Goal: Use online tool/utility: Utilize a website feature to perform a specific function

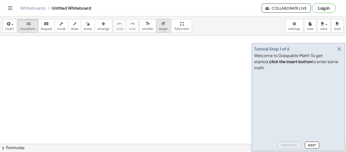
click at [159, 29] on span "larger" at bounding box center [163, 29] width 9 height 4
click at [7, 28] on span "insert" at bounding box center [9, 29] width 9 height 4
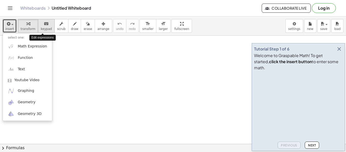
click at [44, 25] on icon "keyboard" at bounding box center [46, 24] width 5 height 6
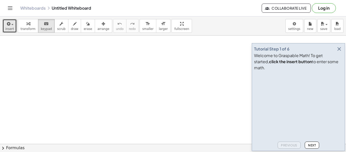
click at [7, 29] on span "insert" at bounding box center [9, 29] width 9 height 4
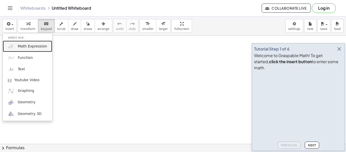
click at [16, 48] on link "Math Expression" at bounding box center [27, 46] width 49 height 11
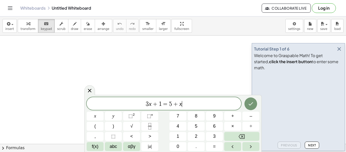
scroll to position [0, 0]
click at [205, 108] on div "​" at bounding box center [164, 103] width 155 height 13
click at [175, 137] on button "1" at bounding box center [178, 136] width 17 height 9
click at [171, 113] on button "7" at bounding box center [178, 116] width 17 height 9
click at [135, 123] on button "√" at bounding box center [131, 126] width 17 height 9
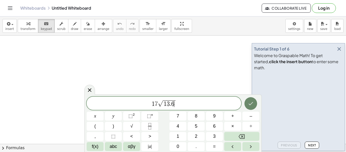
scroll to position [2, 0]
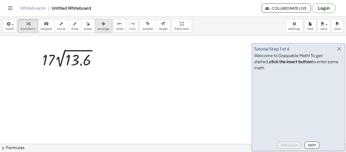
click at [102, 22] on icon "button" at bounding box center [104, 24] width 4 height 6
click at [311, 145] on span "Next" at bounding box center [312, 145] width 8 height 4
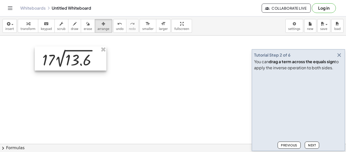
click at [77, 55] on div at bounding box center [71, 58] width 72 height 24
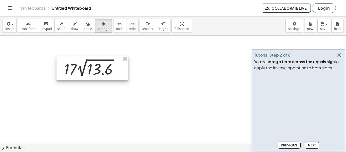
drag, startPoint x: 79, startPoint y: 61, endPoint x: 101, endPoint y: 71, distance: 23.7
click at [101, 71] on div at bounding box center [93, 68] width 72 height 24
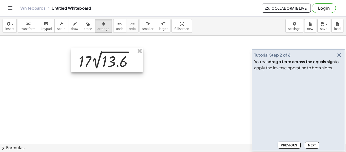
drag, startPoint x: 73, startPoint y: 69, endPoint x: 89, endPoint y: 61, distance: 17.8
click at [89, 61] on div at bounding box center [107, 60] width 72 height 24
click at [97, 65] on div at bounding box center [109, 60] width 72 height 24
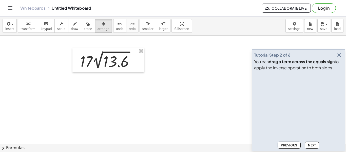
click at [309, 148] on button "Next" at bounding box center [312, 145] width 14 height 7
click at [311, 145] on span "Next" at bounding box center [312, 145] width 8 height 4
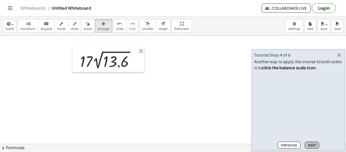
click at [311, 145] on span "Next" at bounding box center [312, 145] width 8 height 4
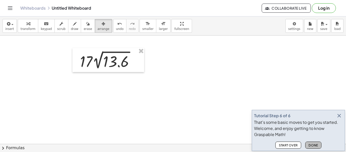
click at [310, 145] on span "Done" at bounding box center [314, 145] width 10 height 4
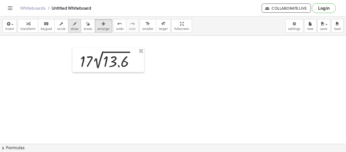
click at [71, 28] on span "draw" at bounding box center [75, 29] width 8 height 4
drag, startPoint x: 100, startPoint y: 80, endPoint x: 119, endPoint y: 84, distance: 19.6
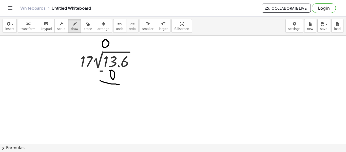
drag, startPoint x: 100, startPoint y: 71, endPoint x: 104, endPoint y: 71, distance: 3.8
drag, startPoint x: 103, startPoint y: 88, endPoint x: 102, endPoint y: 97, distance: 8.9
drag, startPoint x: 108, startPoint y: 88, endPoint x: 109, endPoint y: 100, distance: 11.7
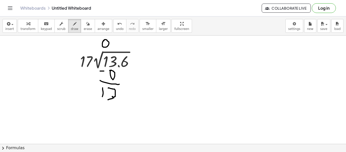
click at [81, 25] on button "erase" at bounding box center [88, 26] width 14 height 14
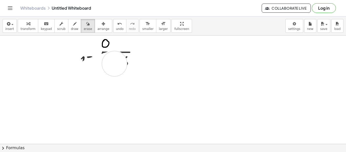
drag, startPoint x: 113, startPoint y: 89, endPoint x: 115, endPoint y: 64, distance: 25.7
drag, startPoint x: 98, startPoint y: 59, endPoint x: 113, endPoint y: 39, distance: 25.1
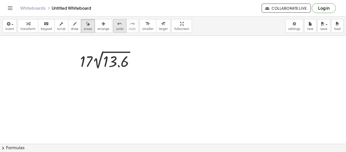
click at [113, 32] on button "undo undo" at bounding box center [119, 26] width 13 height 14
click at [71, 29] on span "draw" at bounding box center [75, 29] width 8 height 4
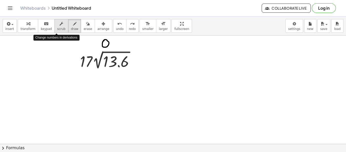
click at [59, 27] on span "scrub" at bounding box center [61, 29] width 8 height 4
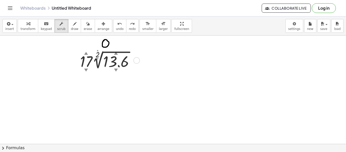
click at [116, 69] on div "▼" at bounding box center [116, 69] width 4 height 5
drag, startPoint x: 117, startPoint y: 64, endPoint x: 160, endPoint y: 63, distance: 43.7
click at [72, 27] on span "draw" at bounding box center [75, 29] width 8 height 4
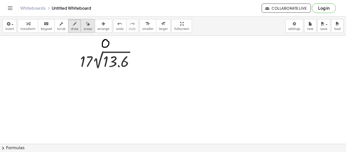
click at [87, 27] on button "erase" at bounding box center [88, 26] width 14 height 14
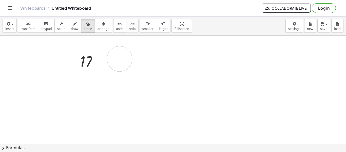
drag, startPoint x: 117, startPoint y: 50, endPoint x: 120, endPoint y: 59, distance: 9.5
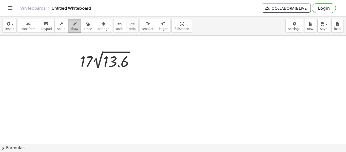
click at [74, 29] on button "draw" at bounding box center [74, 26] width 13 height 14
drag, startPoint x: 11, startPoint y: 51, endPoint x: 9, endPoint y: 63, distance: 12.6
click at [84, 24] on div "button" at bounding box center [88, 24] width 8 height 6
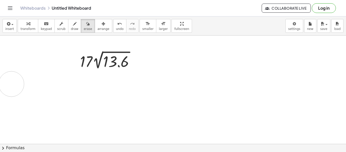
drag, startPoint x: 40, startPoint y: 39, endPoint x: 11, endPoint y: 84, distance: 53.0
click at [44, 24] on icon "keyboard" at bounding box center [46, 24] width 5 height 6
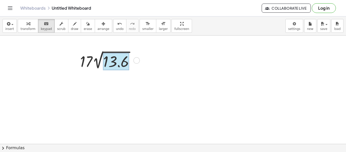
click at [115, 63] on div at bounding box center [116, 61] width 26 height 17
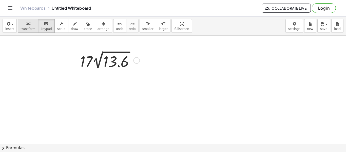
click at [24, 31] on button "transform" at bounding box center [28, 26] width 21 height 14
click at [104, 73] on icon at bounding box center [104, 75] width 5 height 5
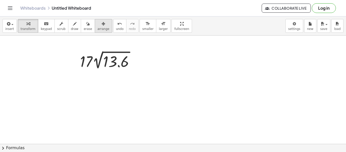
click at [102, 23] on icon "button" at bounding box center [104, 24] width 4 height 6
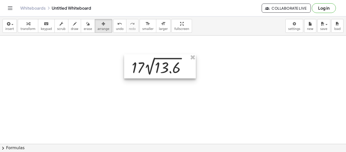
drag, startPoint x: 112, startPoint y: 60, endPoint x: 164, endPoint y: 66, distance: 51.9
click at [164, 66] on div at bounding box center [160, 66] width 72 height 24
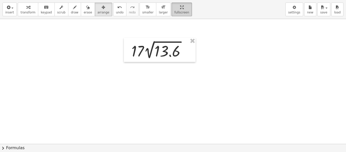
click at [172, 54] on div "insert select one: Math Expression Function Text Youtube Video Graphing Geometr…" at bounding box center [173, 76] width 346 height 152
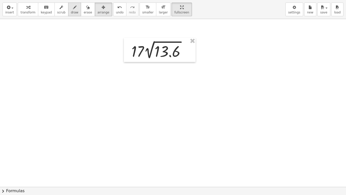
click at [71, 11] on span "draw" at bounding box center [75, 13] width 8 height 4
drag, startPoint x: 164, startPoint y: 29, endPoint x: 139, endPoint y: 85, distance: 61.7
click at [139, 85] on div at bounding box center [173, 186] width 346 height 335
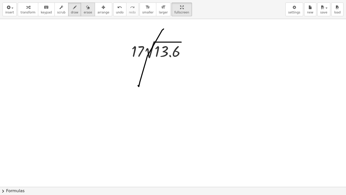
click at [86, 7] on icon "button" at bounding box center [88, 7] width 4 height 6
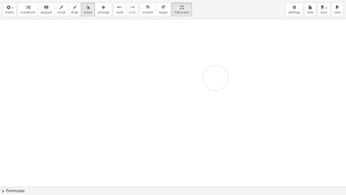
drag, startPoint x: 103, startPoint y: 19, endPoint x: 240, endPoint y: 0, distance: 137.6
click at [240, 0] on div "insert select one: Math Expression Function Text Youtube Video Graphing Geometr…" at bounding box center [173, 97] width 346 height 195
click at [81, 4] on button "erase" at bounding box center [88, 10] width 14 height 14
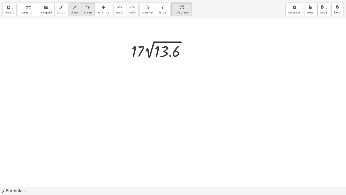
click at [71, 6] on div "button" at bounding box center [75, 7] width 8 height 6
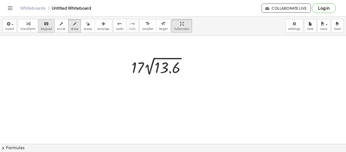
click at [44, 24] on icon "keyboard" at bounding box center [46, 24] width 5 height 6
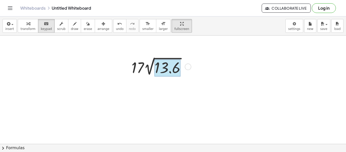
click at [167, 71] on div at bounding box center [168, 68] width 26 height 17
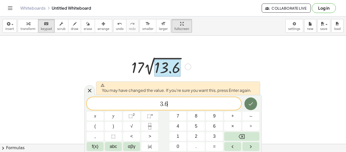
scroll to position [0, 0]
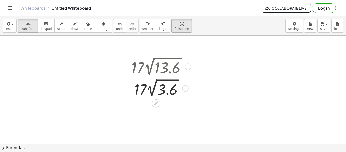
click at [145, 73] on div at bounding box center [160, 67] width 63 height 22
drag, startPoint x: 144, startPoint y: 66, endPoint x: 128, endPoint y: 65, distance: 16.8
click at [128, 65] on div "· 17 · 2 √ 13.6 · 17 · 2 √ 3.6" at bounding box center [160, 77] width 72 height 46
click at [60, 22] on icon "button" at bounding box center [62, 24] width 4 height 6
drag, startPoint x: 150, startPoint y: 60, endPoint x: 137, endPoint y: 58, distance: 12.8
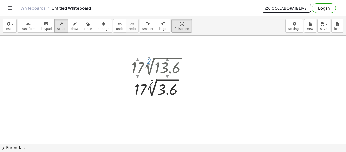
click at [156, 67] on div "· 17 ▲ ▼ · 2 ▲ ▼ √ 13.6 ▲ ▼" at bounding box center [156, 67] width 0 height 0
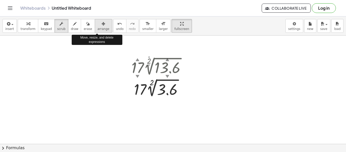
click at [102, 24] on icon "button" at bounding box center [104, 24] width 4 height 6
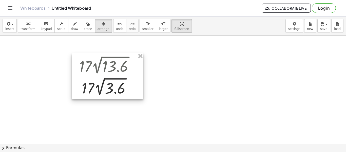
drag, startPoint x: 182, startPoint y: 66, endPoint x: 129, endPoint y: 64, distance: 52.3
click at [129, 64] on div at bounding box center [108, 76] width 72 height 46
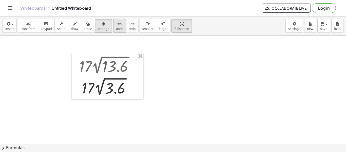
click at [116, 28] on span "undo" at bounding box center [120, 29] width 8 height 4
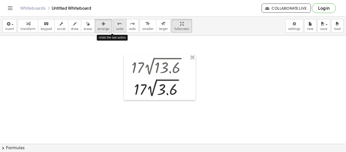
click at [116, 28] on span "undo" at bounding box center [120, 29] width 8 height 4
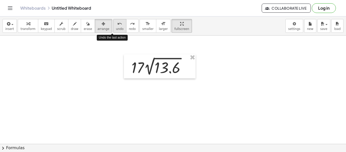
click at [116, 28] on span "undo" at bounding box center [120, 29] width 8 height 4
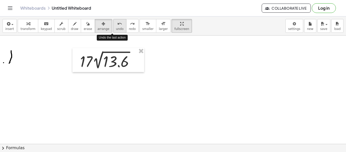
click at [116, 28] on span "undo" at bounding box center [120, 29] width 8 height 4
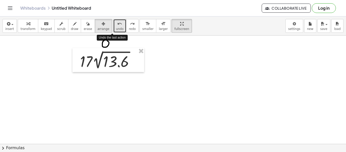
click at [116, 28] on span "undo" at bounding box center [120, 29] width 8 height 4
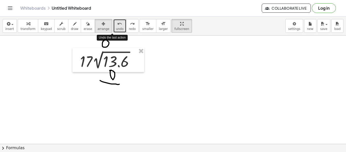
click at [116, 28] on span "undo" at bounding box center [120, 29] width 8 height 4
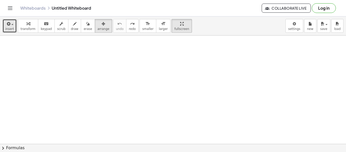
click at [7, 26] on icon "button" at bounding box center [8, 24] width 5 height 6
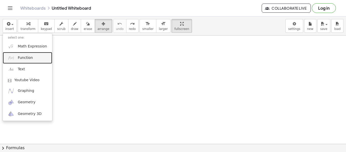
click at [22, 53] on link "Function" at bounding box center [27, 57] width 49 height 11
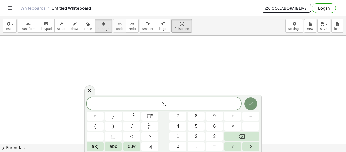
scroll to position [2, 0]
click at [129, 127] on button "√" at bounding box center [131, 126] width 17 height 9
click at [252, 96] on div "3 . 6 √ 2 9 8 . 8 x y ⬚ 2 ⬚ n 7 8 9 + – ( ) √ 4 5 6 × ÷ , ⬚ < > 1 2 3 f(x) abc …" at bounding box center [173, 123] width 178 height 58
click at [252, 98] on button "Done" at bounding box center [251, 103] width 13 height 13
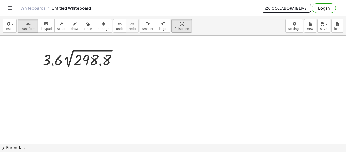
scroll to position [0, 0]
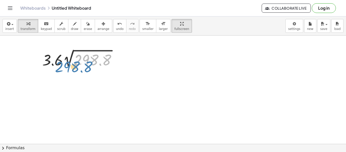
drag, startPoint x: 97, startPoint y: 55, endPoint x: 89, endPoint y: 53, distance: 9.2
click at [89, 53] on div at bounding box center [81, 59] width 83 height 22
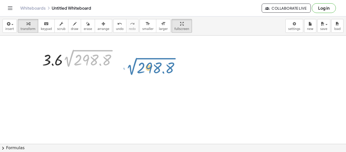
drag, startPoint x: 91, startPoint y: 49, endPoint x: 155, endPoint y: 58, distance: 65.0
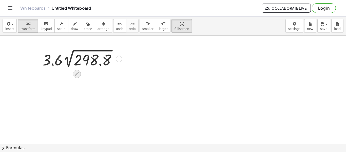
click at [77, 71] on div at bounding box center [77, 74] width 8 height 8
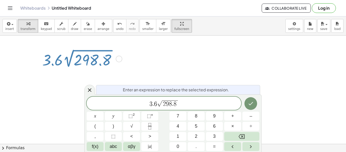
click at [77, 71] on div at bounding box center [77, 74] width 8 height 8
click at [90, 87] on icon at bounding box center [90, 90] width 6 height 6
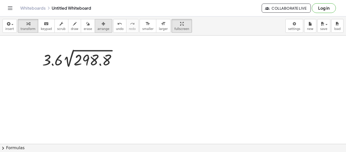
click at [95, 31] on button "arrange" at bounding box center [104, 26] width 18 height 14
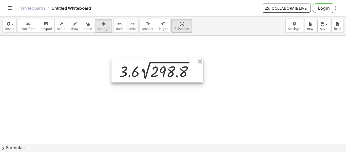
drag, startPoint x: 94, startPoint y: 57, endPoint x: 172, endPoint y: 68, distance: 78.4
click at [172, 68] on div at bounding box center [158, 70] width 92 height 24
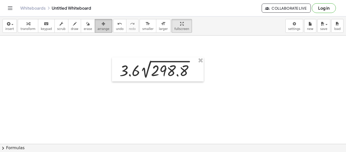
click at [98, 29] on span "arrange" at bounding box center [104, 29] width 12 height 4
click at [7, 27] on span "insert" at bounding box center [9, 29] width 9 height 4
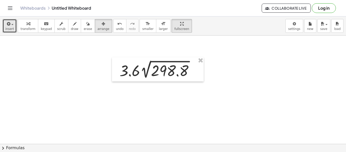
drag, startPoint x: 80, startPoint y: 83, endPoint x: 0, endPoint y: 103, distance: 82.2
click at [67, 34] on div "insert select one: Math Expression Function Text Youtube Video Graphing Geometr…" at bounding box center [173, 25] width 346 height 19
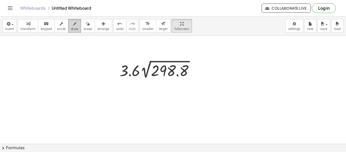
click at [71, 29] on span "draw" at bounding box center [75, 29] width 8 height 4
click at [84, 28] on span "erase" at bounding box center [88, 29] width 8 height 4
click at [174, 29] on span "fullscreen" at bounding box center [181, 29] width 15 height 4
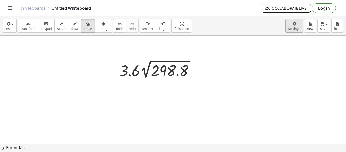
click at [296, 30] on body "Graspable Math Activities Get Started Activity Bank Assigned Work Classes White…" at bounding box center [173, 76] width 346 height 152
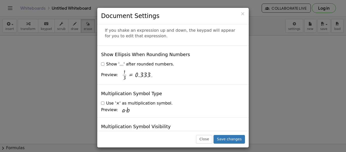
scroll to position [1243, 0]
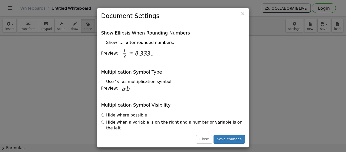
click at [148, 141] on div at bounding box center [138, 146] width 32 height 11
click at [116, 132] on label "Always show" at bounding box center [116, 135] width 31 height 6
click at [120, 112] on label "Hide where possible" at bounding box center [124, 115] width 46 height 6
click at [207, 141] on button "Close" at bounding box center [204, 139] width 16 height 9
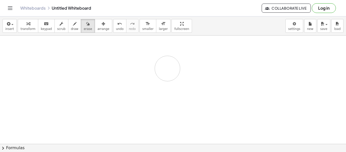
drag, startPoint x: 155, startPoint y: 48, endPoint x: 177, endPoint y: 72, distance: 32.5
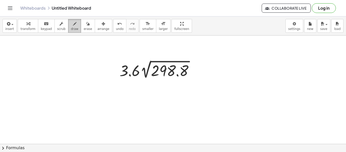
click at [72, 26] on div "button" at bounding box center [75, 24] width 8 height 6
drag, startPoint x: 153, startPoint y: 80, endPoint x: 158, endPoint y: 86, distance: 7.1
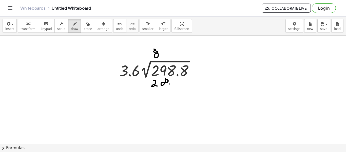
drag, startPoint x: 173, startPoint y: 78, endPoint x: 170, endPoint y: 79, distance: 3.1
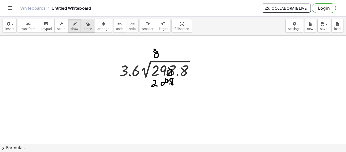
click at [85, 24] on div "button" at bounding box center [88, 24] width 8 height 6
click at [73, 23] on div "button" at bounding box center [75, 24] width 8 height 6
drag, startPoint x: 168, startPoint y: 86, endPoint x: 170, endPoint y: 92, distance: 7.1
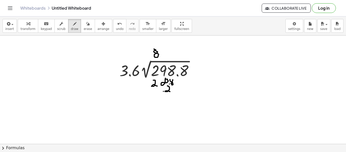
drag, startPoint x: 159, startPoint y: 89, endPoint x: 158, endPoint y: 92, distance: 3.5
drag, startPoint x: 181, startPoint y: 73, endPoint x: 179, endPoint y: 84, distance: 10.8
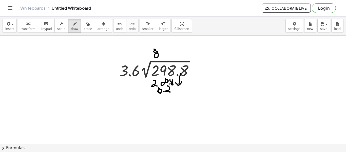
drag, startPoint x: 176, startPoint y: 83, endPoint x: 182, endPoint y: 81, distance: 6.3
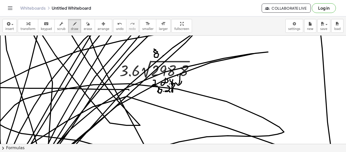
drag, startPoint x: 129, startPoint y: 89, endPoint x: 49, endPoint y: 108, distance: 81.8
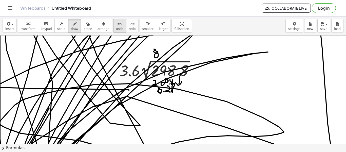
click at [116, 24] on div "undo" at bounding box center [120, 24] width 8 height 6
click at [116, 27] on span "undo" at bounding box center [120, 29] width 8 height 4
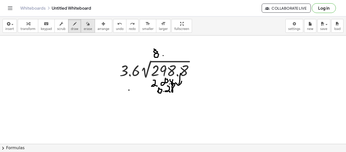
click at [81, 31] on button "erase" at bounding box center [88, 26] width 14 height 14
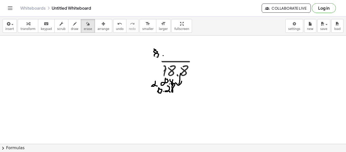
drag, startPoint x: 129, startPoint y: 90, endPoint x: 191, endPoint y: -31, distance: 136.0
click at [191, 0] on html "Graspable Math Activities Get Started Activity Bank Assigned Work Classes White…" at bounding box center [173, 76] width 346 height 152
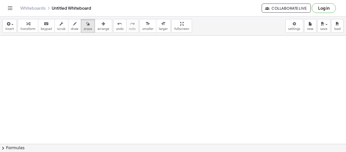
scroll to position [1542, 0]
drag, startPoint x: 226, startPoint y: 26, endPoint x: 346, endPoint y: 164, distance: 182.7
click at [346, 152] on html "Graspable Math Activities Get Started Activity Bank Assigned Work Classes White…" at bounding box center [173, 76] width 346 height 152
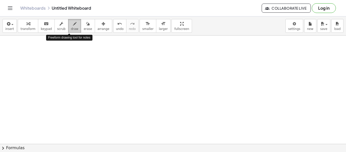
click at [68, 29] on button "draw" at bounding box center [74, 26] width 13 height 14
